Goal: Task Accomplishment & Management: Manage account settings

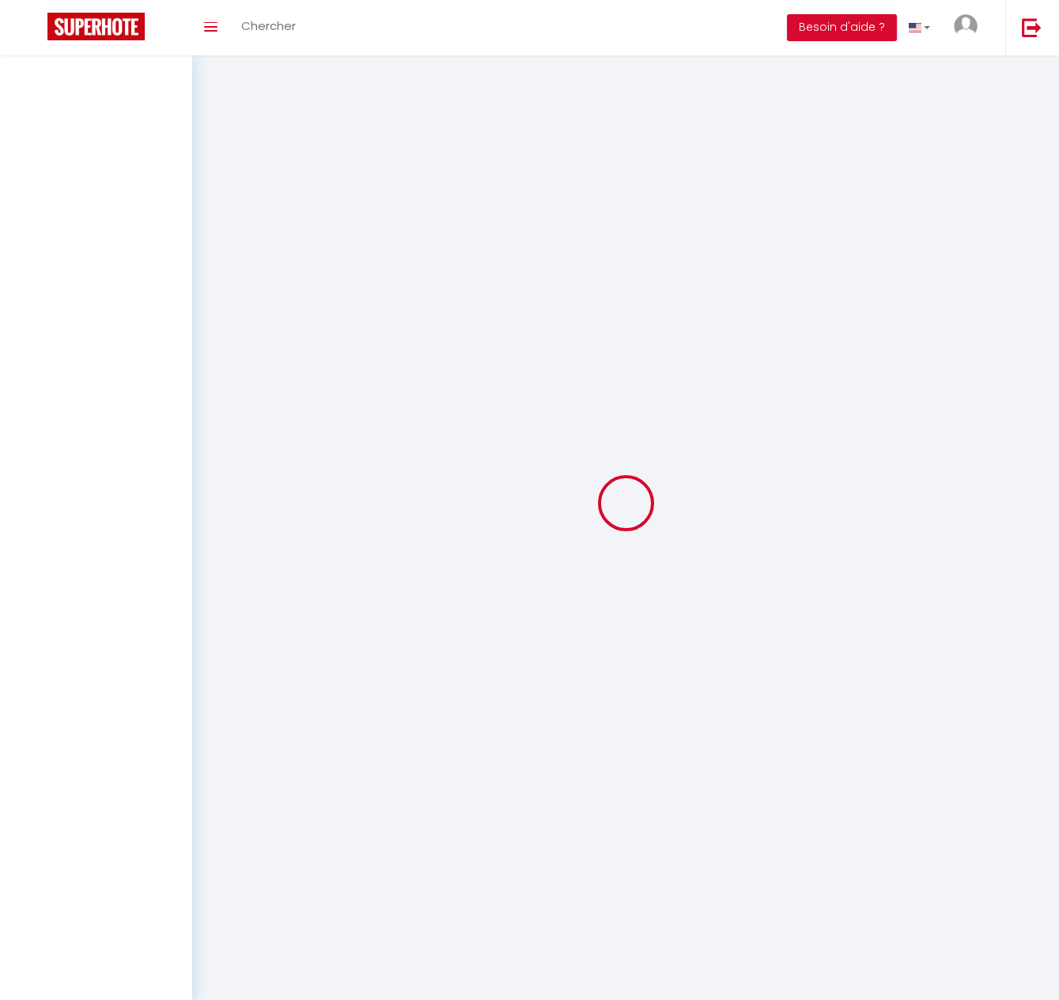
select select
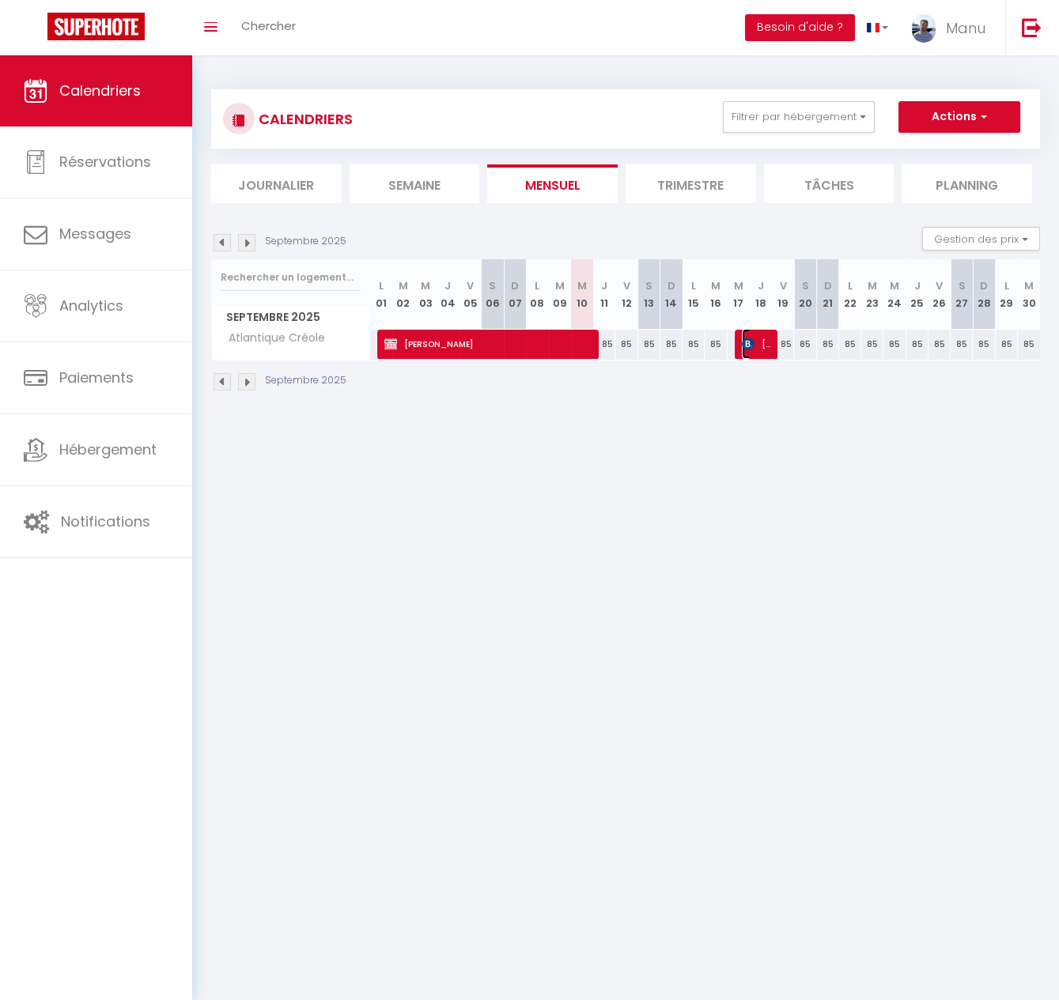
click at [747, 349] on img at bounding box center [748, 344] width 13 height 13
select select "OK"
select select "KO"
select select "0"
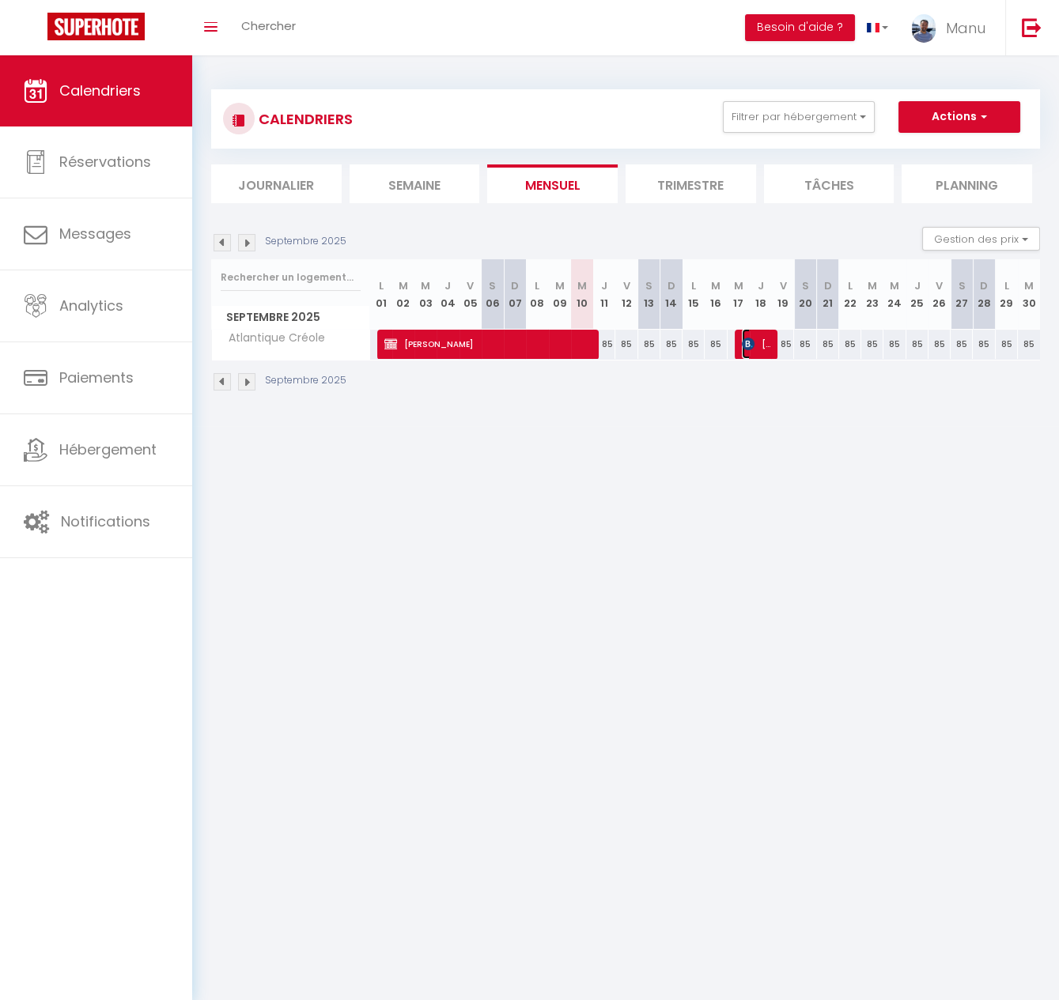
select select "1"
select select
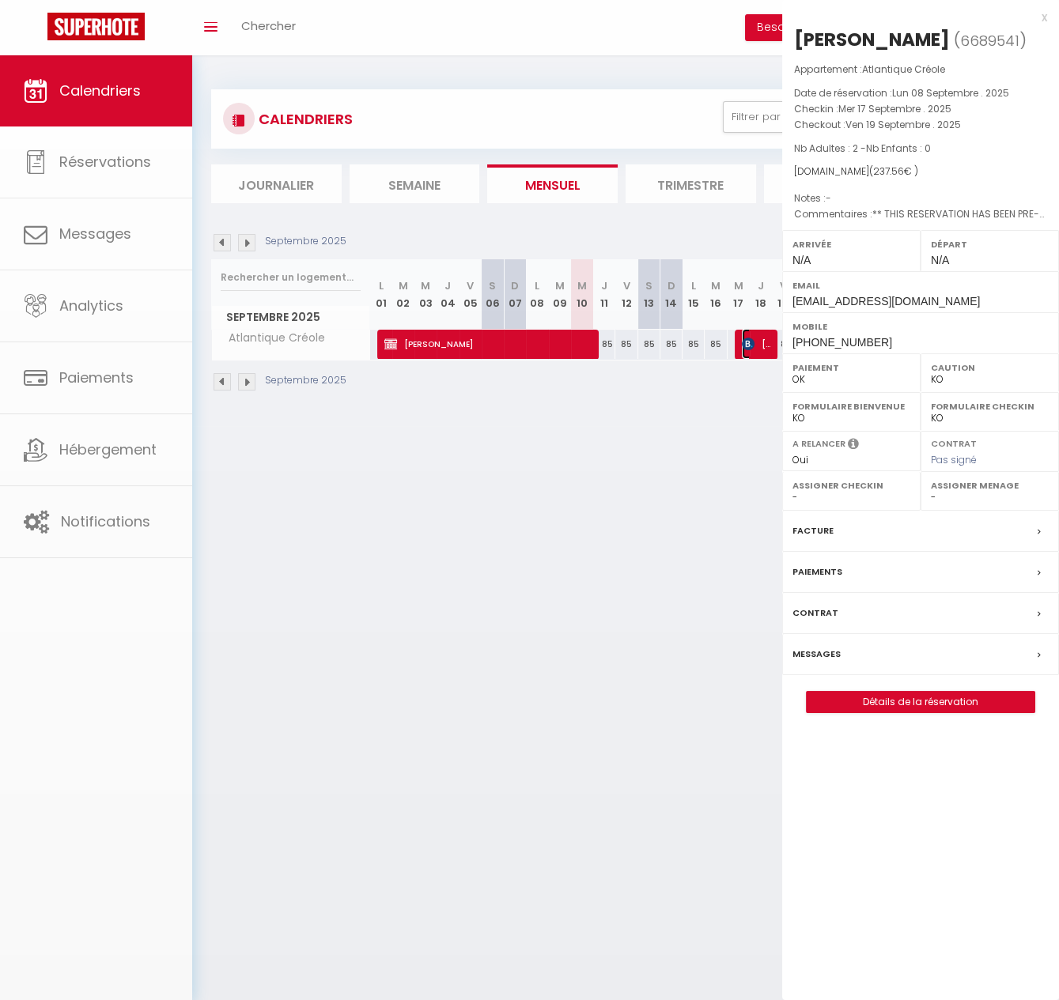
select select "44261"
